Goal: Navigation & Orientation: Go to known website

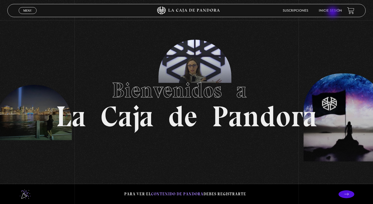
click at [333, 13] on li "Inicie sesión" at bounding box center [330, 11] width 23 height 8
click at [339, 11] on link "Inicie sesión" at bounding box center [330, 10] width 23 height 3
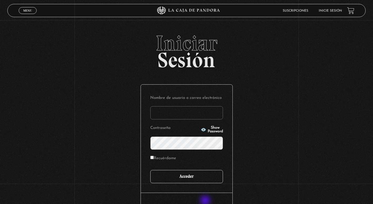
type input "[EMAIL_ADDRESS][DOMAIN_NAME]"
click at [198, 176] on input "Acceder" at bounding box center [186, 176] width 73 height 13
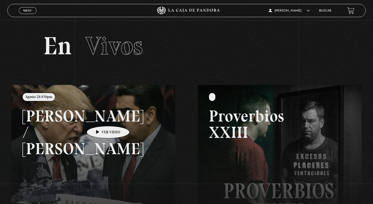
click at [100, 118] on link at bounding box center [197, 187] width 373 height 204
